Goal: Check status: Check status

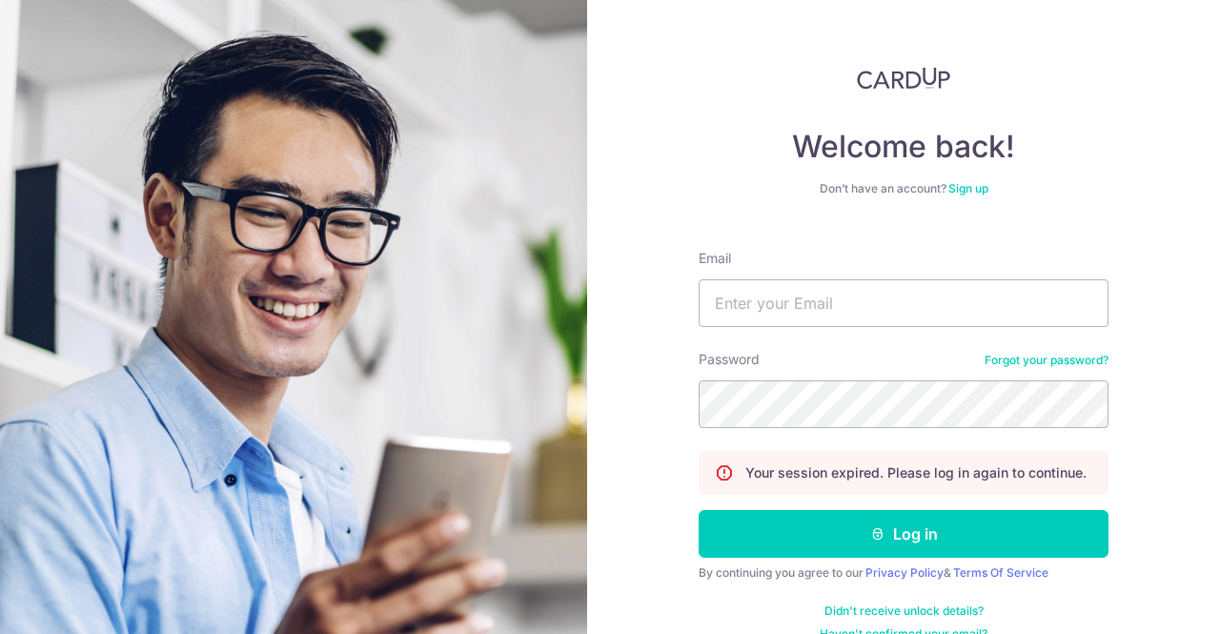
type input "[EMAIL_ADDRESS][DOMAIN_NAME]"
click at [699, 510] on button "Log in" at bounding box center [904, 534] width 410 height 48
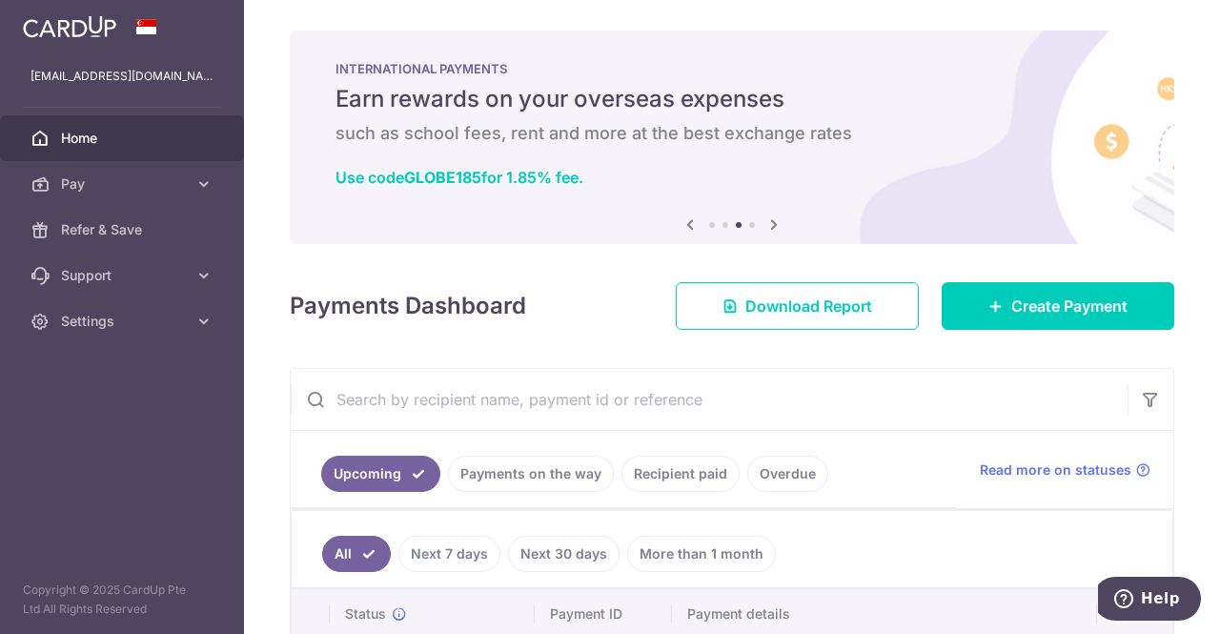
scroll to position [177, 0]
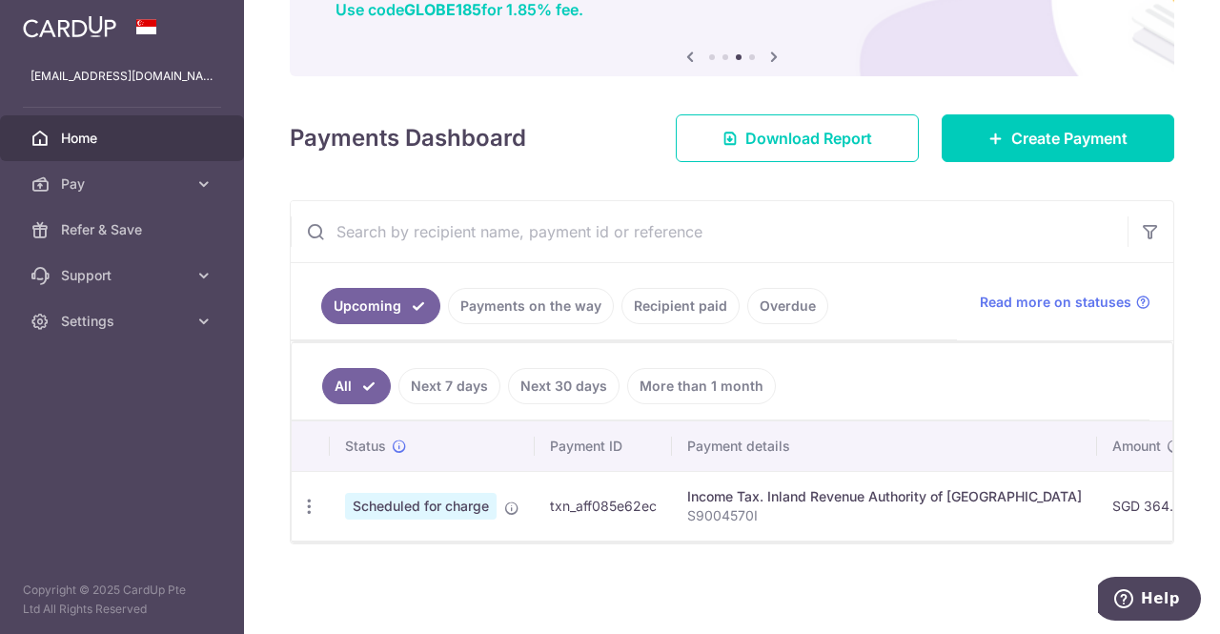
click at [644, 296] on link "Recipient paid" at bounding box center [681, 306] width 118 height 36
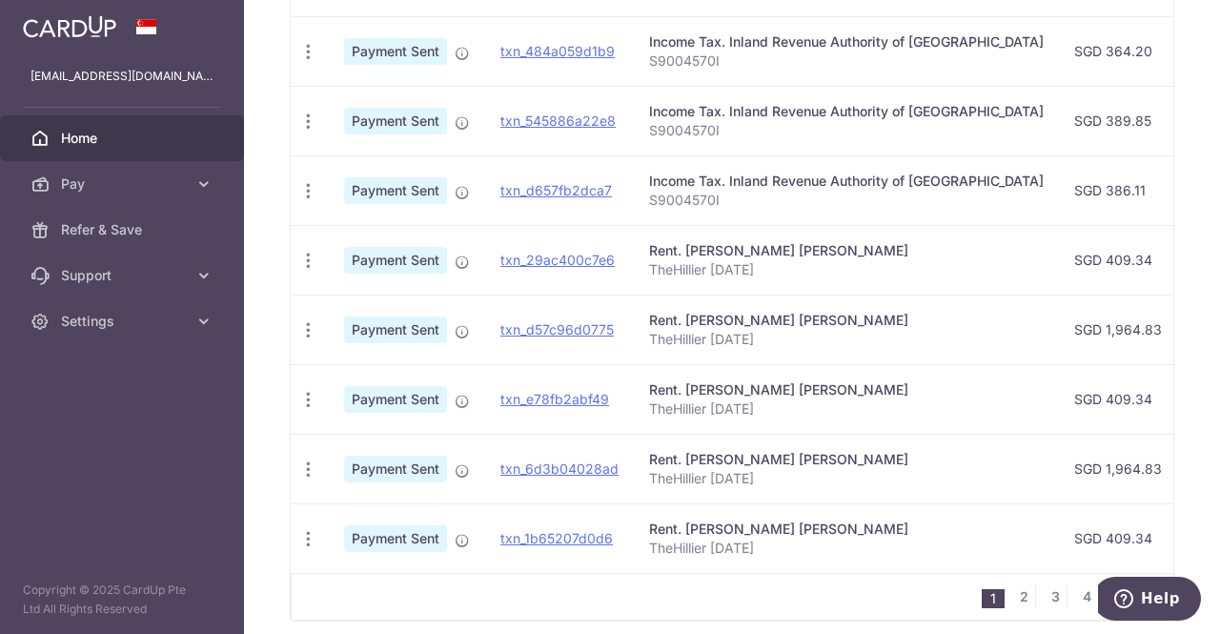
scroll to position [674, 0]
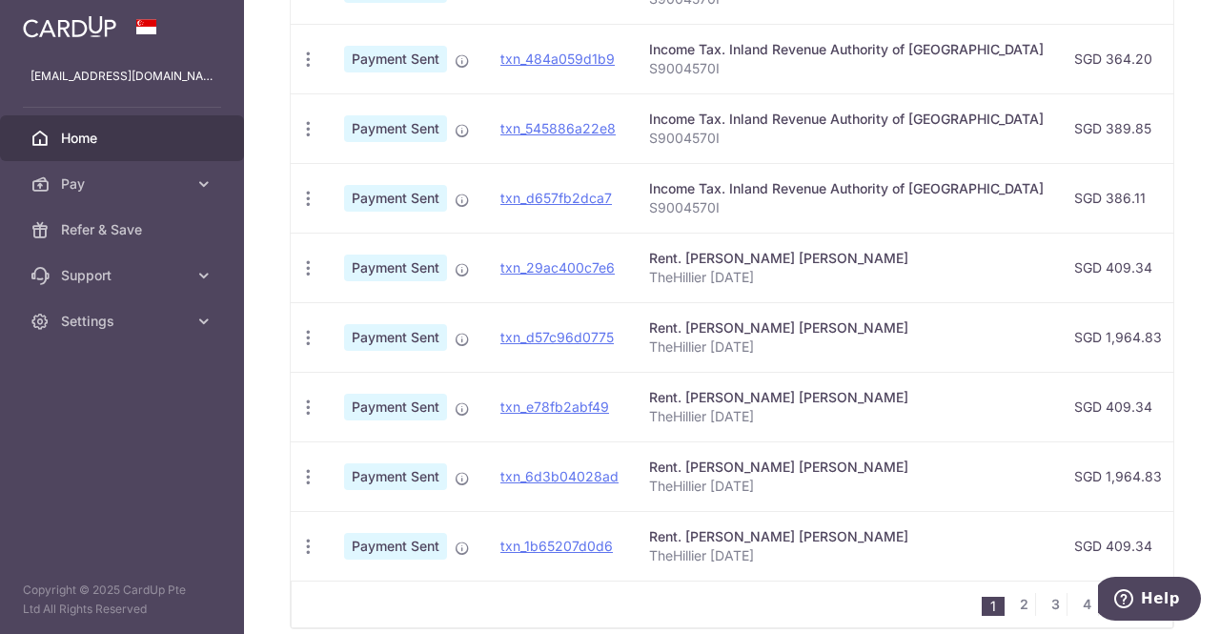
click at [766, 577] on td "Rent. [PERSON_NAME] [PERSON_NAME] TheHillier [DATE]" at bounding box center [846, 546] width 425 height 70
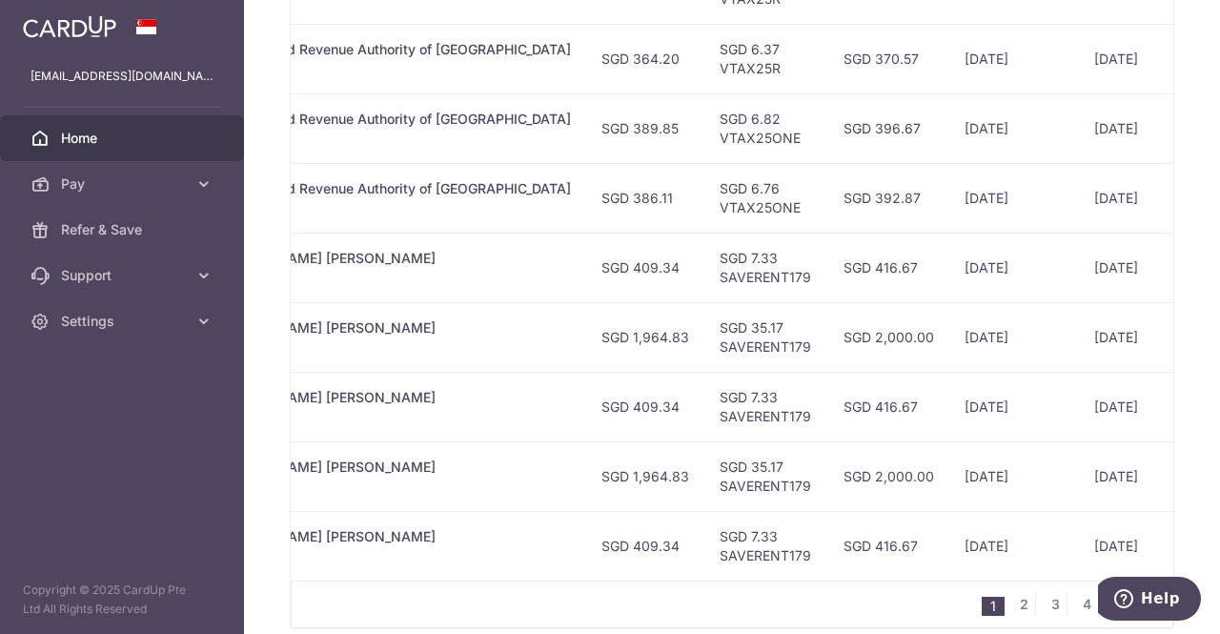
scroll to position [0, 561]
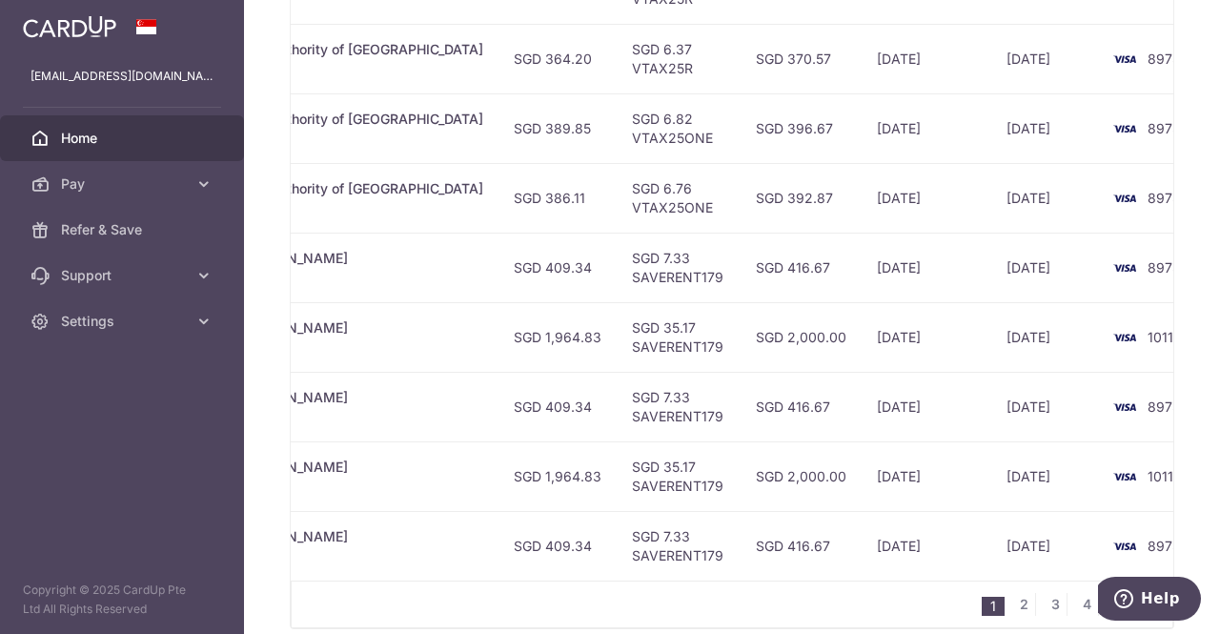
drag, startPoint x: 740, startPoint y: 585, endPoint x: 97, endPoint y: 1, distance: 868.7
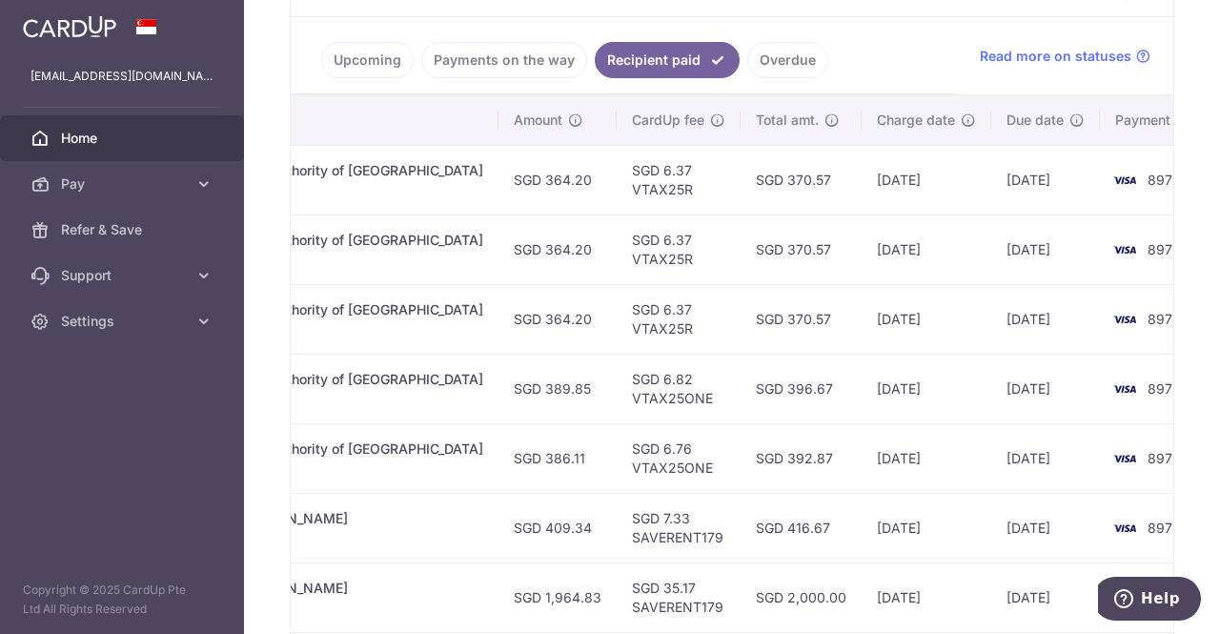
scroll to position [394, 0]
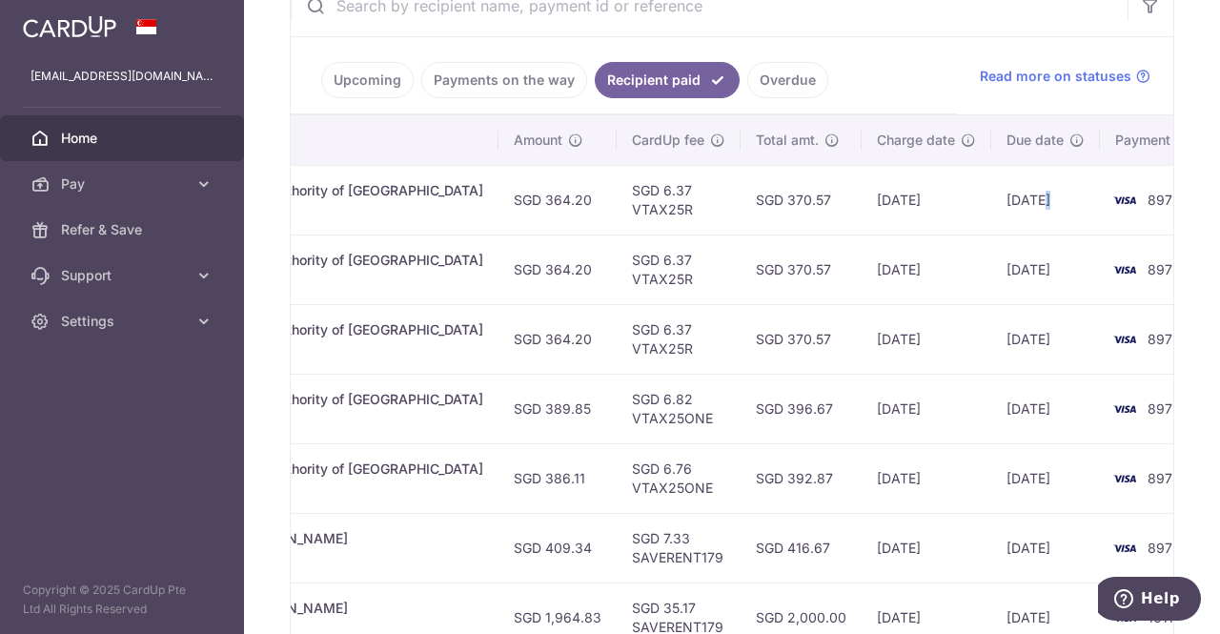
drag, startPoint x: 966, startPoint y: 195, endPoint x: 1026, endPoint y: 204, distance: 60.7
click at [1026, 204] on tr "PDF Receipt Payment Sent txn_7e9da442b79 Income Tax. Inland Revenue Authority o…" at bounding box center [487, 200] width 1515 height 70
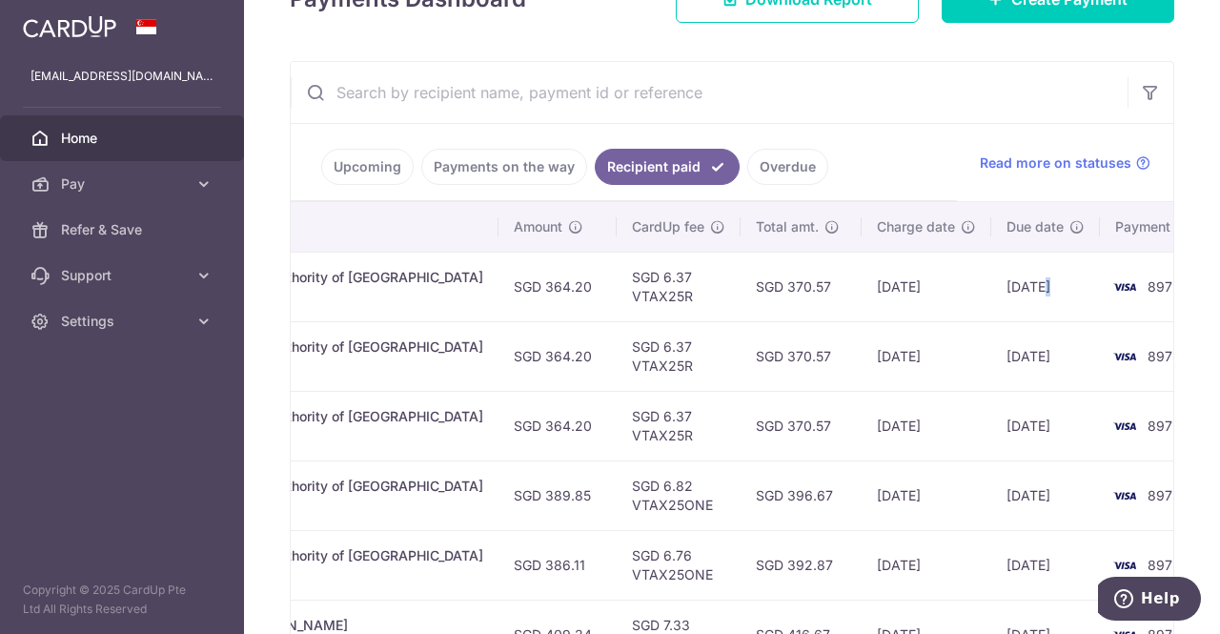
scroll to position [257, 0]
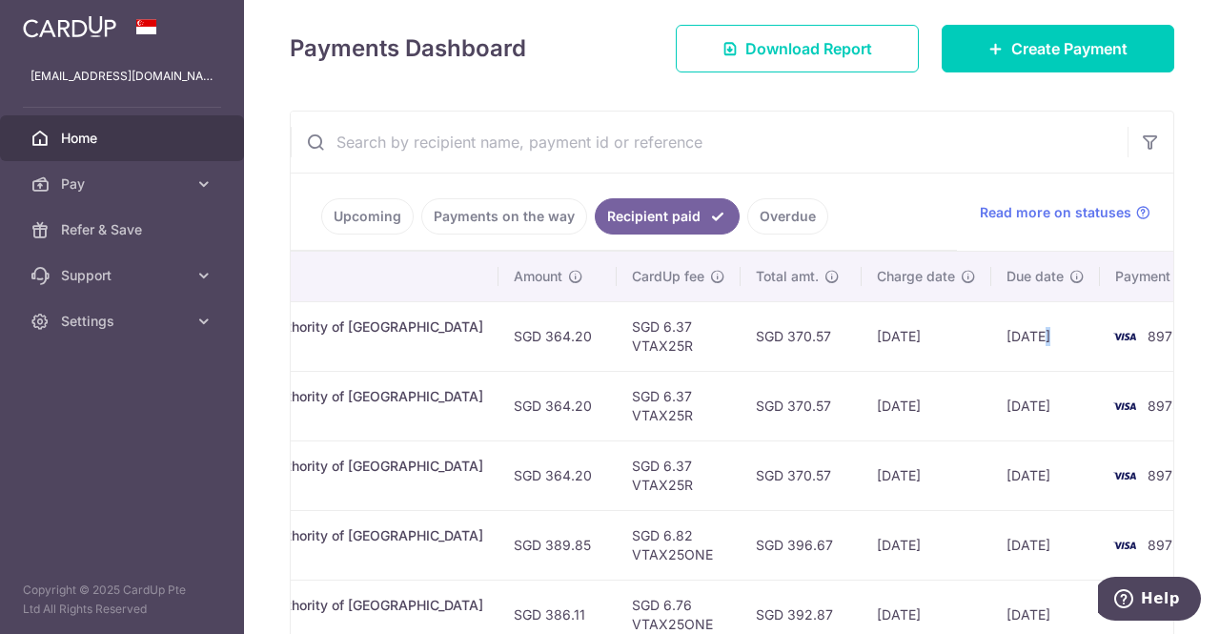
drag, startPoint x: 801, startPoint y: 334, endPoint x: 974, endPoint y: 340, distance: 173.7
click at [974, 340] on tr "PDF Receipt Payment Sent txn_7e9da442b79 Income Tax. Inland Revenue Authority o…" at bounding box center [487, 336] width 1515 height 70
click at [382, 216] on link "Upcoming" at bounding box center [367, 216] width 92 height 36
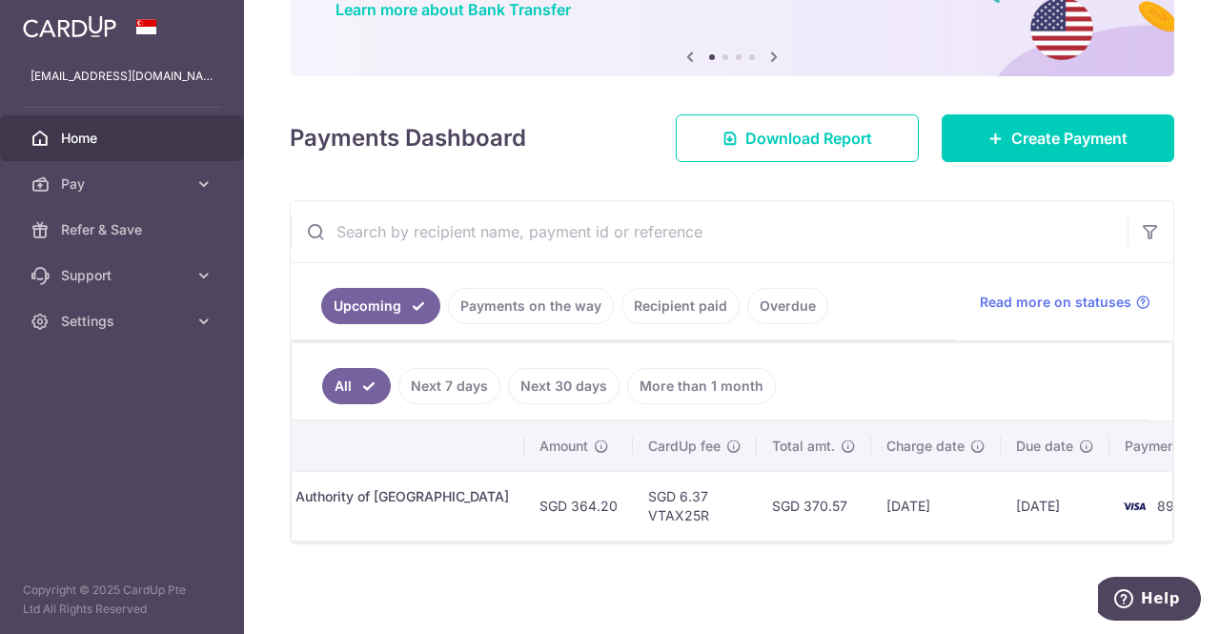
scroll to position [0, 589]
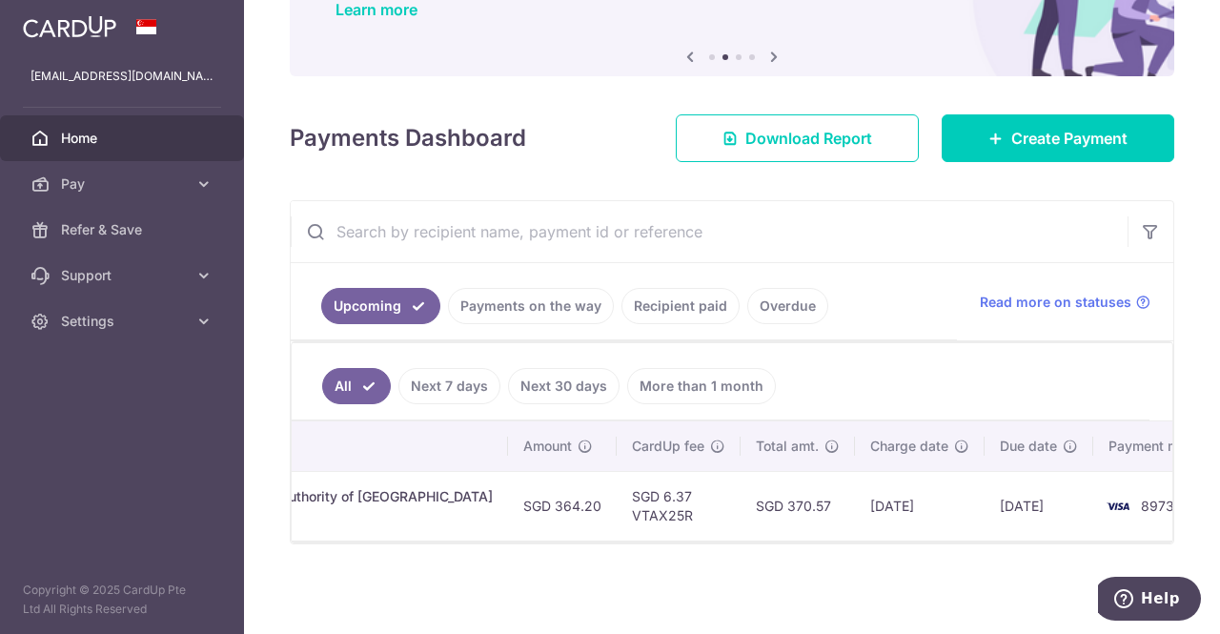
click at [758, 597] on div "× Pause Schedule Pause all future payments in this series Pause just this one p…" at bounding box center [732, 317] width 976 height 634
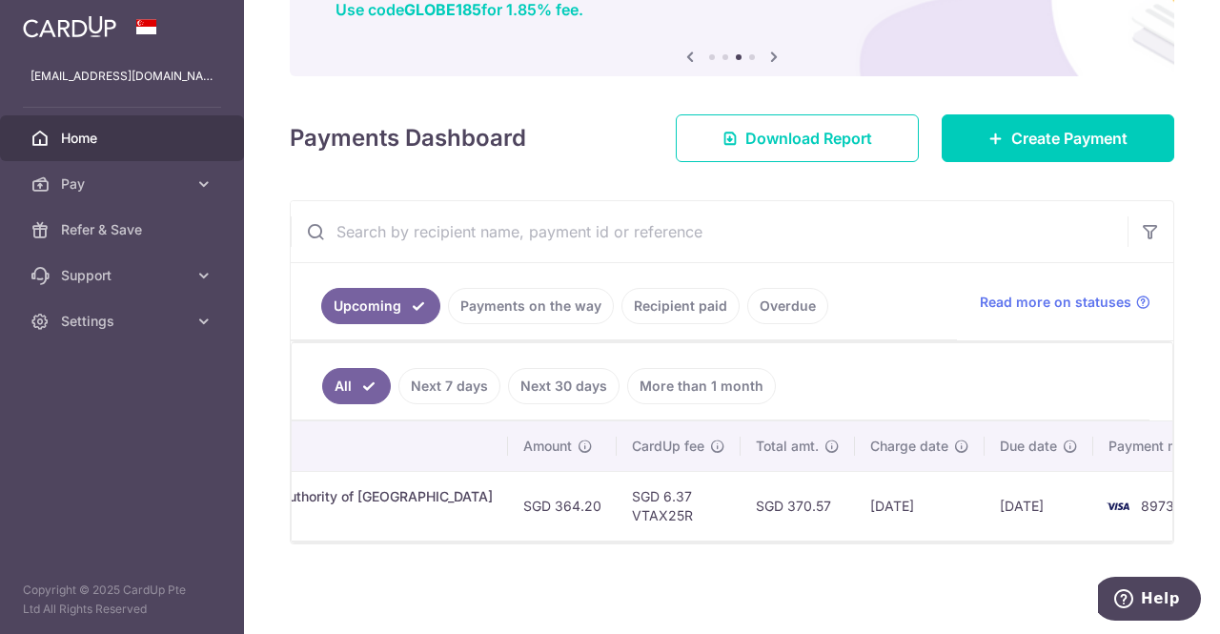
drag, startPoint x: 798, startPoint y: 495, endPoint x: 991, endPoint y: 487, distance: 192.7
click at [991, 487] on tr "Update payment Cancel payment Scheduled for charge txn_aff085e62ec Income Tax. …" at bounding box center [471, 506] width 1536 height 70
click at [855, 508] on td "[DATE]" at bounding box center [920, 506] width 130 height 70
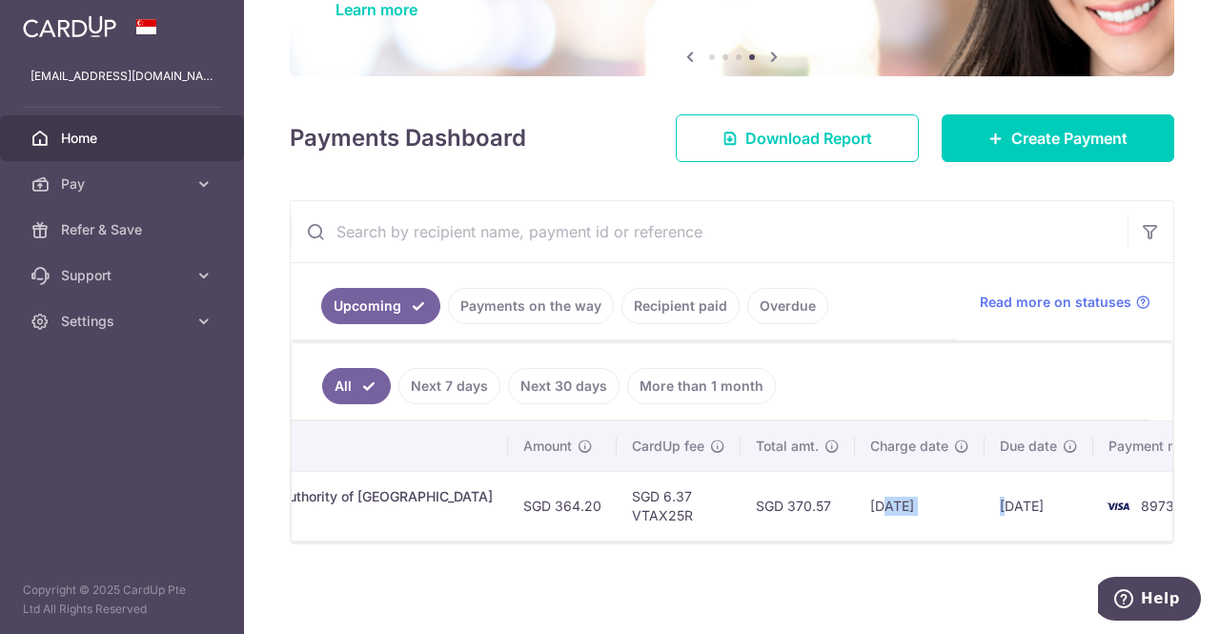
drag, startPoint x: 812, startPoint y: 490, endPoint x: 934, endPoint y: 510, distance: 123.7
click at [934, 510] on tr "Update payment Cancel payment Scheduled for charge txn_aff085e62ec Income Tax. …" at bounding box center [471, 506] width 1536 height 70
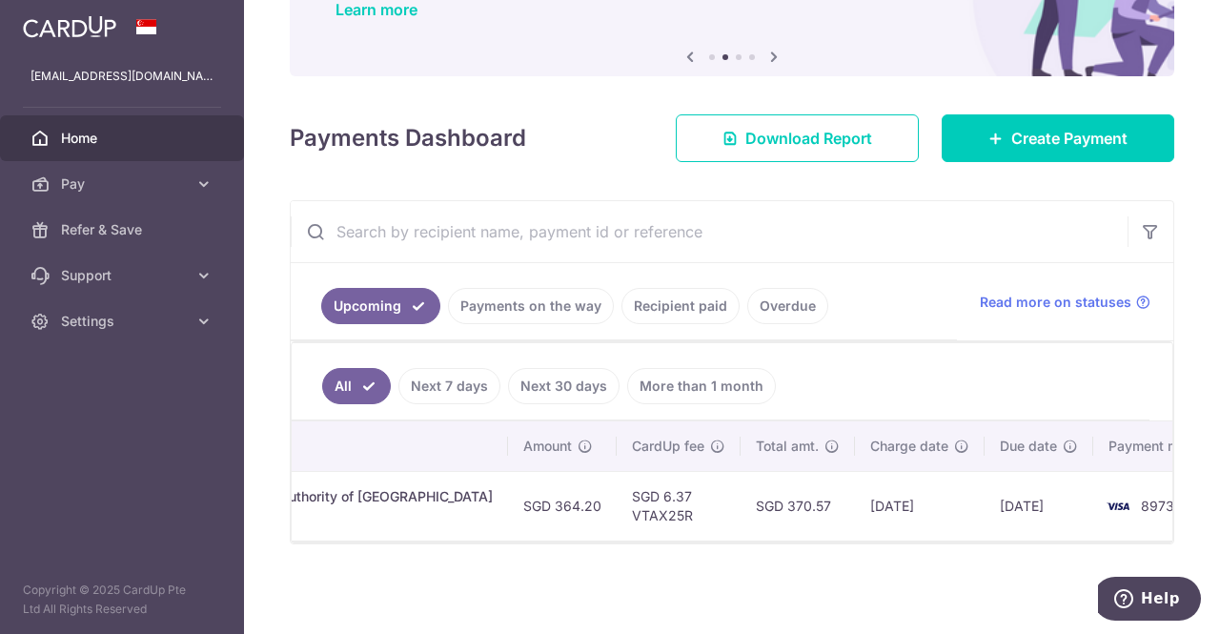
click at [821, 563] on div "× Pause Schedule Pause all future payments in this series Pause just this one p…" at bounding box center [732, 317] width 976 height 634
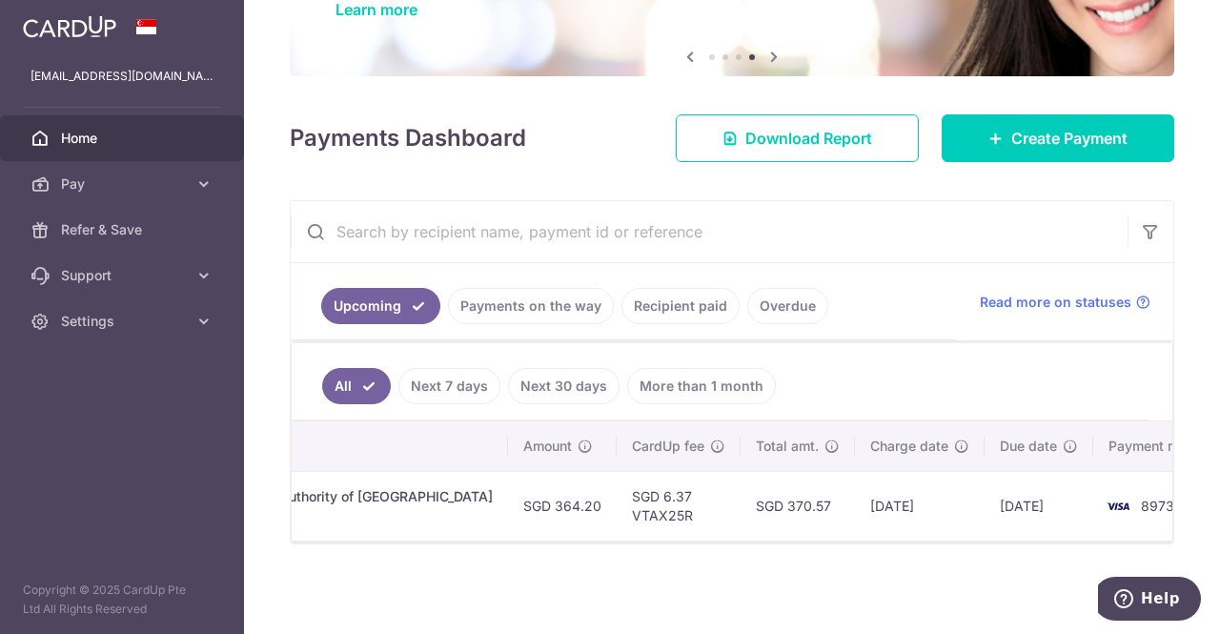
click at [658, 288] on link "Recipient paid" at bounding box center [681, 306] width 118 height 36
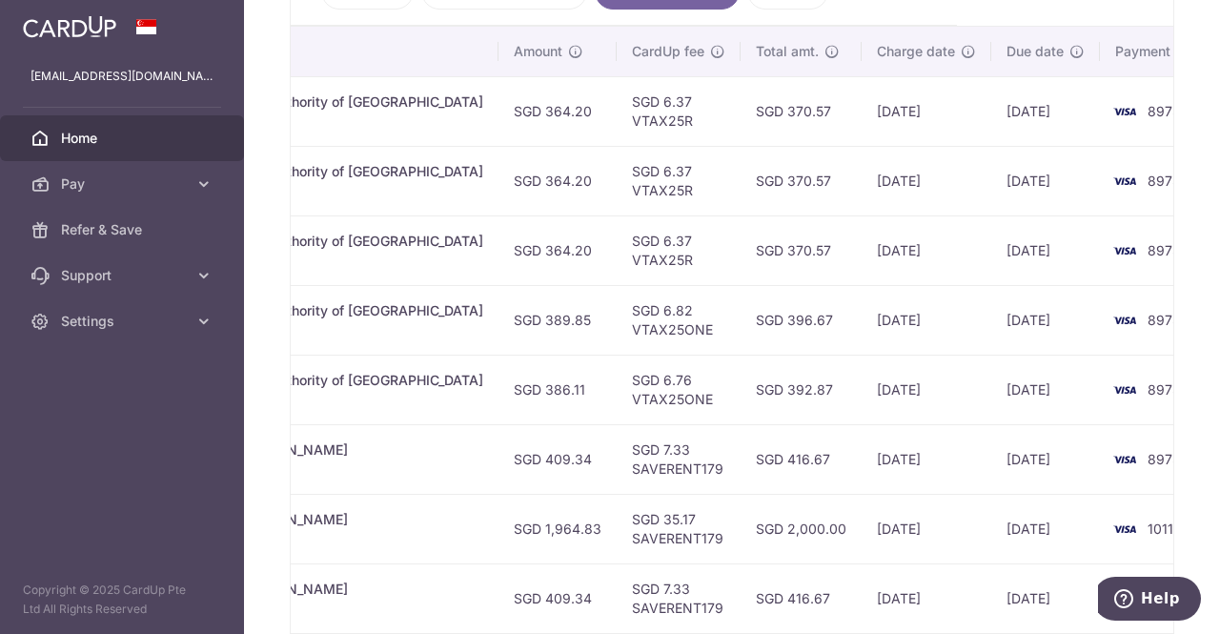
scroll to position [196, 0]
